Goal: Check status: Check status

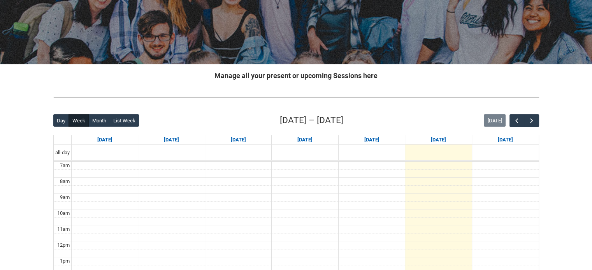
scroll to position [117, 0]
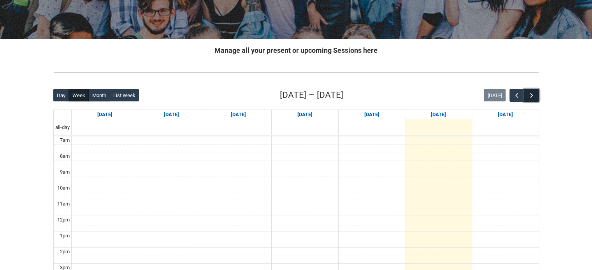
click at [537, 92] on button "button" at bounding box center [531, 95] width 15 height 13
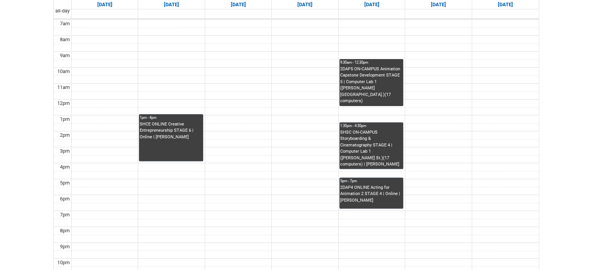
scroll to position [78, 0]
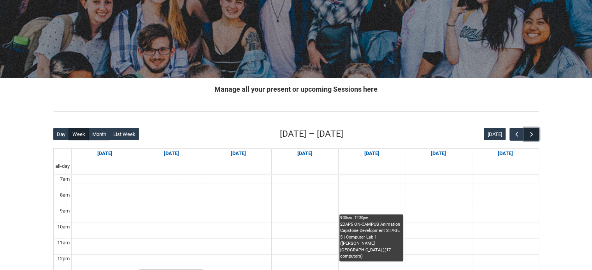
click at [527, 135] on span "button" at bounding box center [531, 135] width 8 height 8
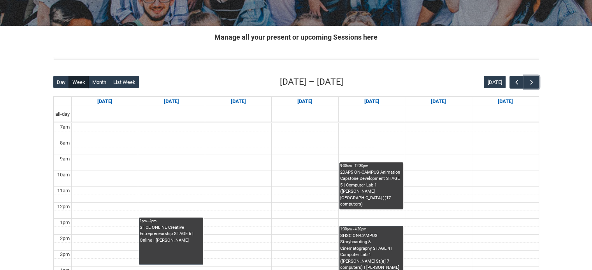
scroll to position [117, 0]
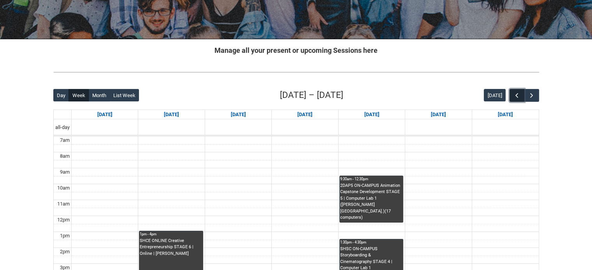
click at [515, 92] on span "button" at bounding box center [517, 96] width 8 height 8
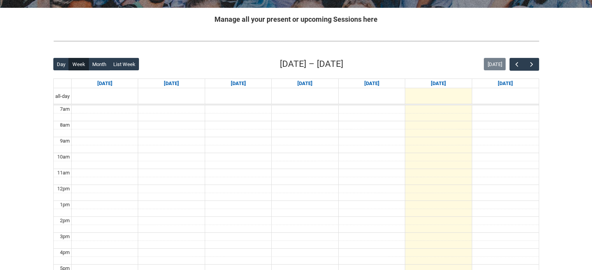
scroll to position [200, 0]
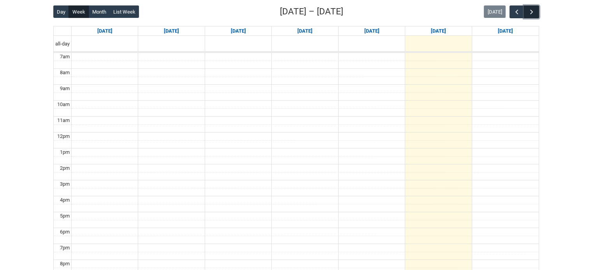
click at [536, 12] on button "button" at bounding box center [531, 11] width 15 height 13
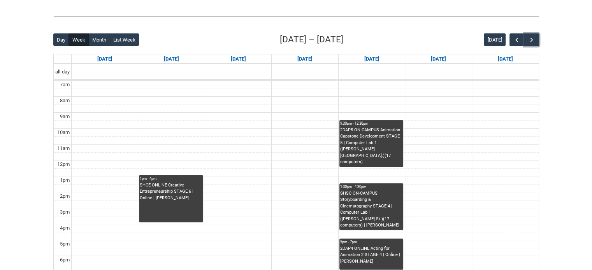
scroll to position [233, 0]
